Goal: Information Seeking & Learning: Learn about a topic

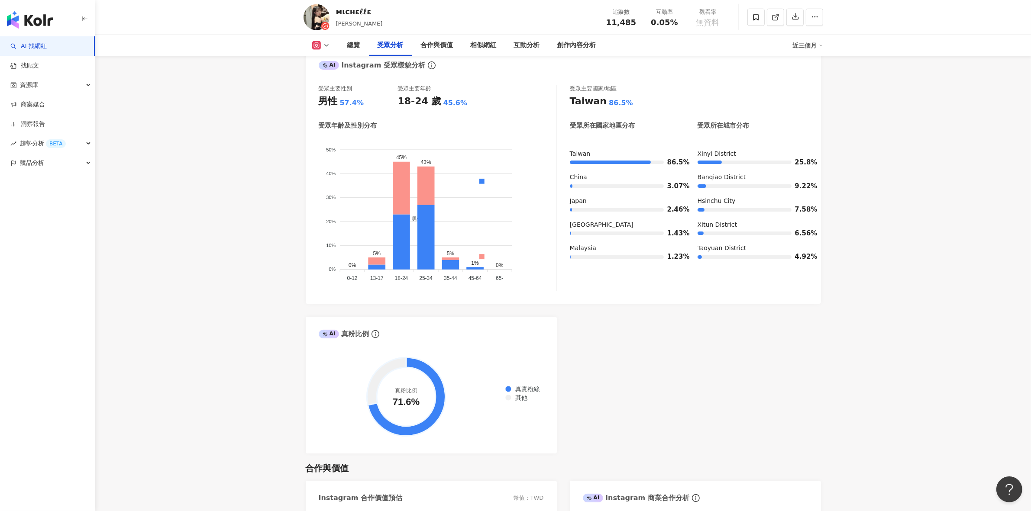
scroll to position [754, 0]
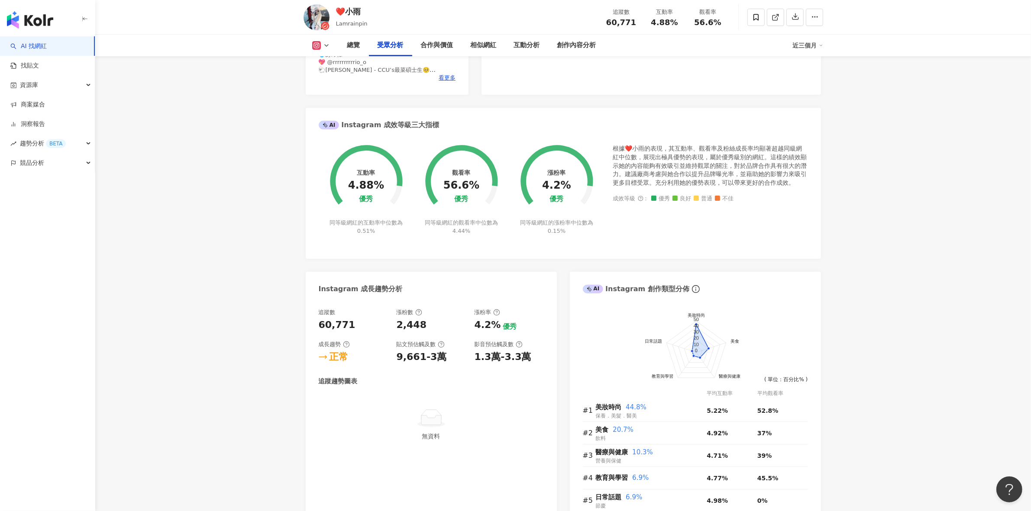
scroll to position [1031, 0]
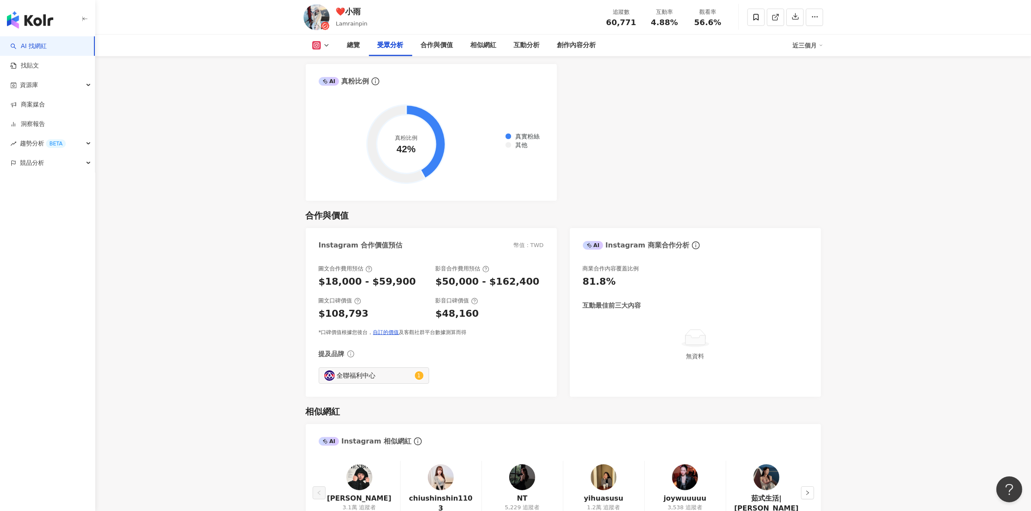
click at [1028, 347] on main "6.1萬 6,104 未公開 ❤️小雨 Lamrainpin 追蹤數 60,771 互動率 4.88% 觀看率 56.6% 總覽 受眾分析 合作與價值 相似網…" at bounding box center [562, 509] width 935 height 3022
click at [1027, 348] on main "6.1萬 6,104 未公開 ❤️小雨 Lamrainpin 追蹤數 60,771 互動率 4.88% 觀看率 56.6% 總覽 受眾分析 合作與價值 相似網…" at bounding box center [562, 509] width 935 height 3022
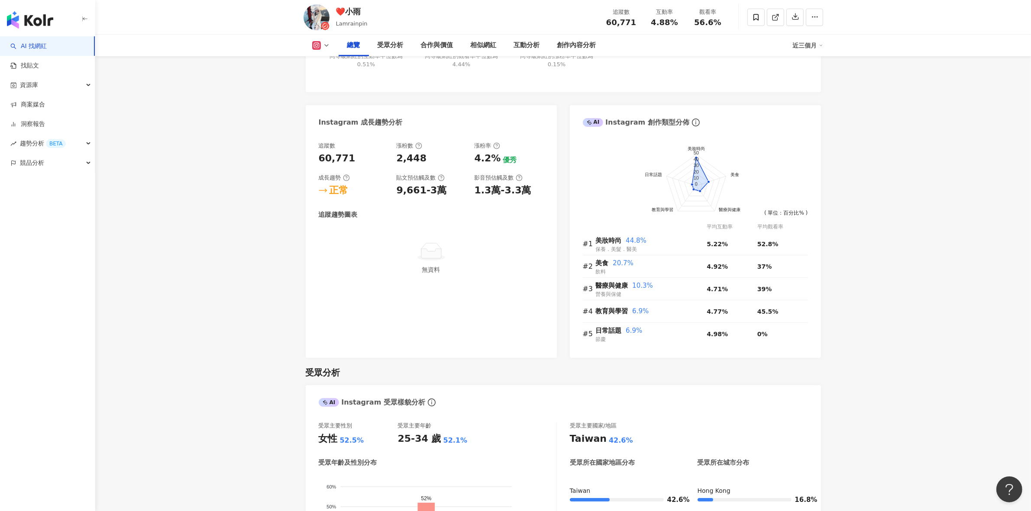
scroll to position [0, 0]
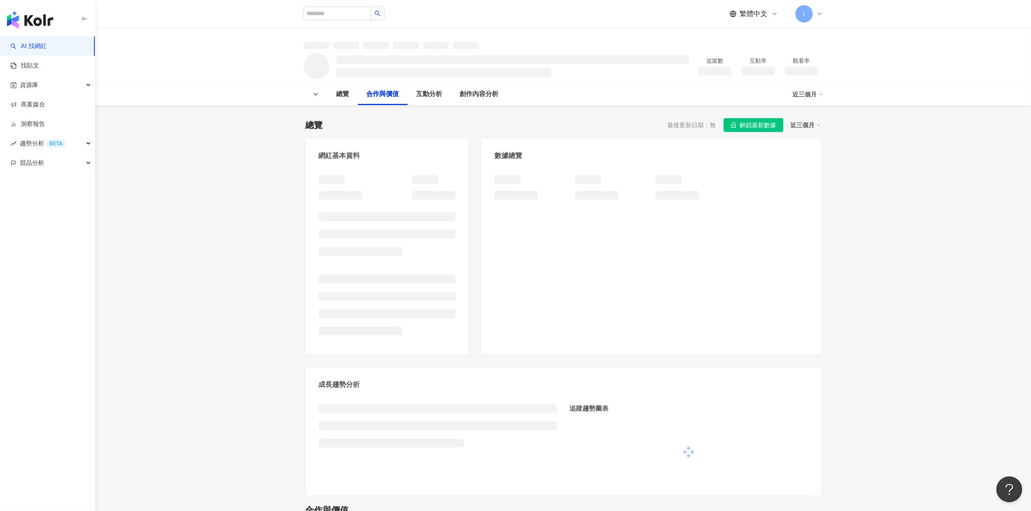
scroll to position [447, 0]
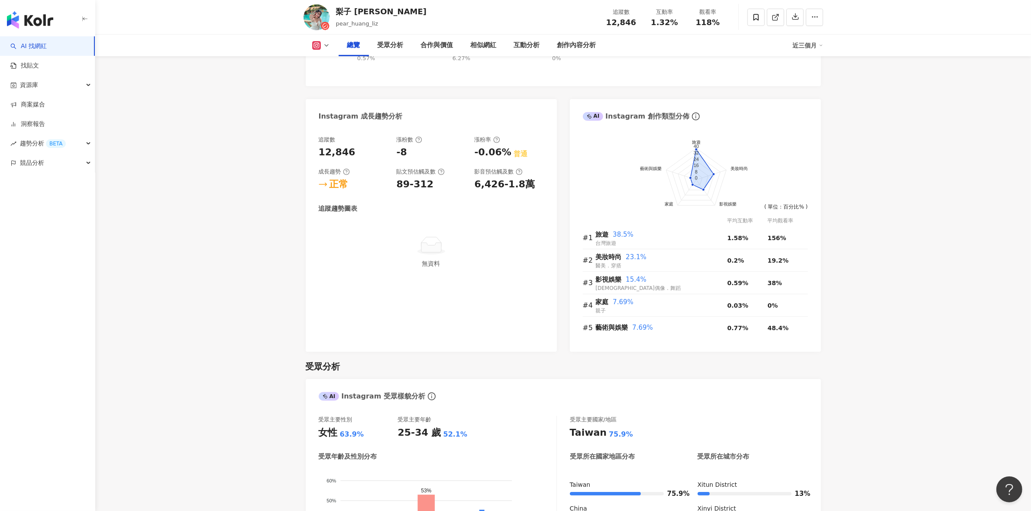
scroll to position [894, 0]
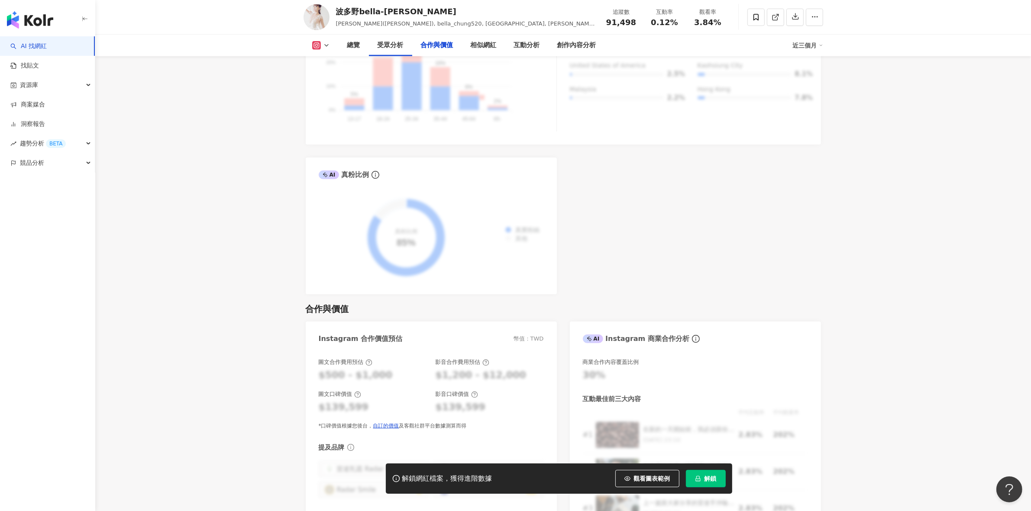
scroll to position [1394, 0]
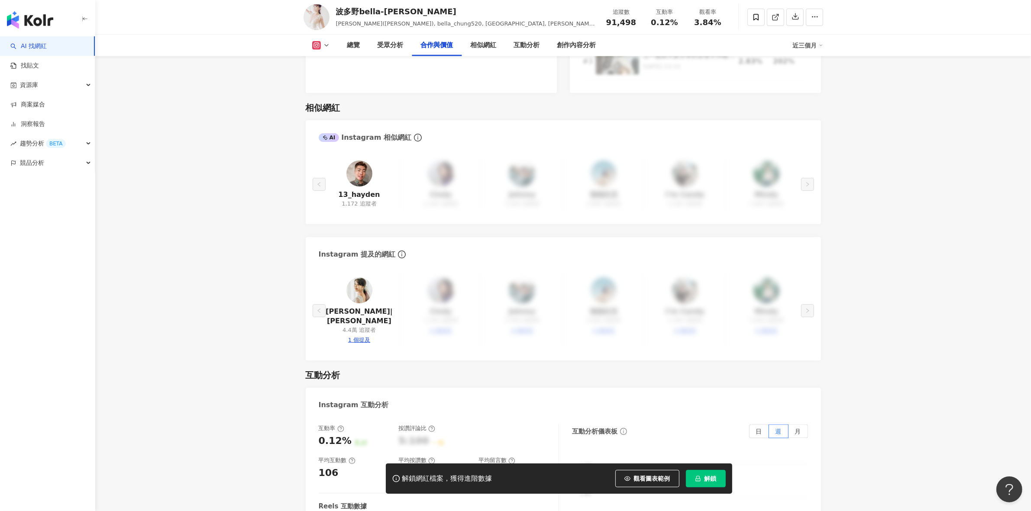
click at [716, 489] on div "解鎖網紅檔案，獲得進階數據 觀看圖表範例 解鎖" at bounding box center [559, 479] width 346 height 30
click at [710, 485] on button "解鎖" at bounding box center [706, 478] width 40 height 17
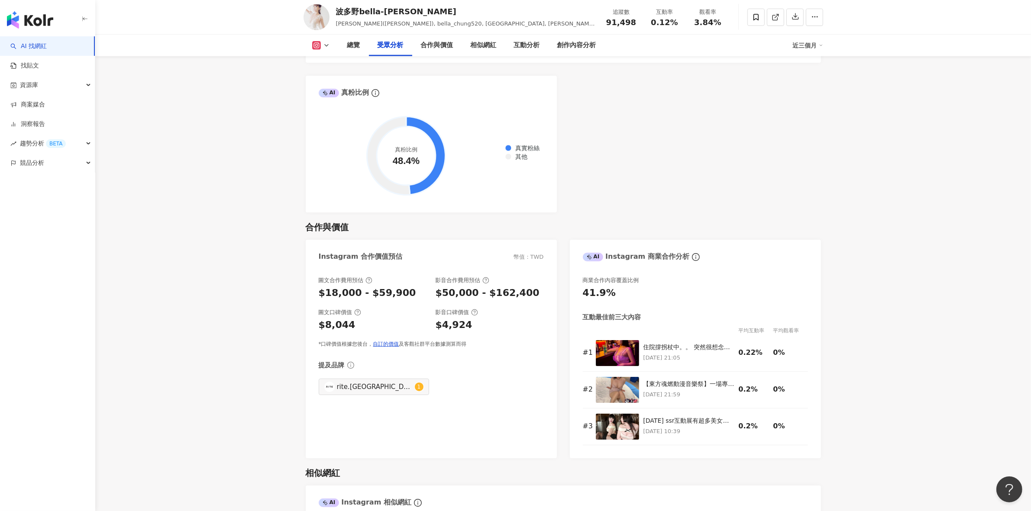
scroll to position [1012, 0]
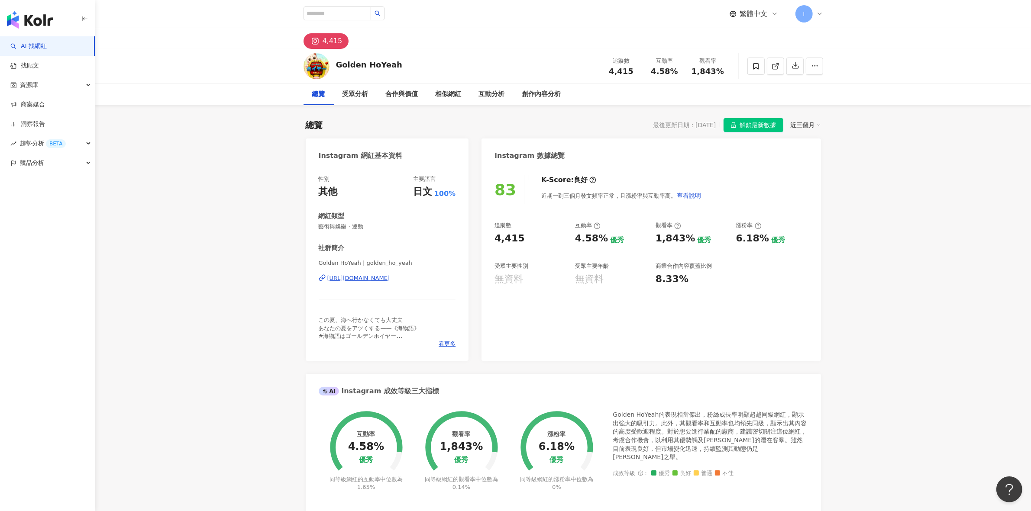
click at [354, 63] on div "Golden HoYeah" at bounding box center [369, 64] width 66 height 11
